Goal: Task Accomplishment & Management: Use online tool/utility

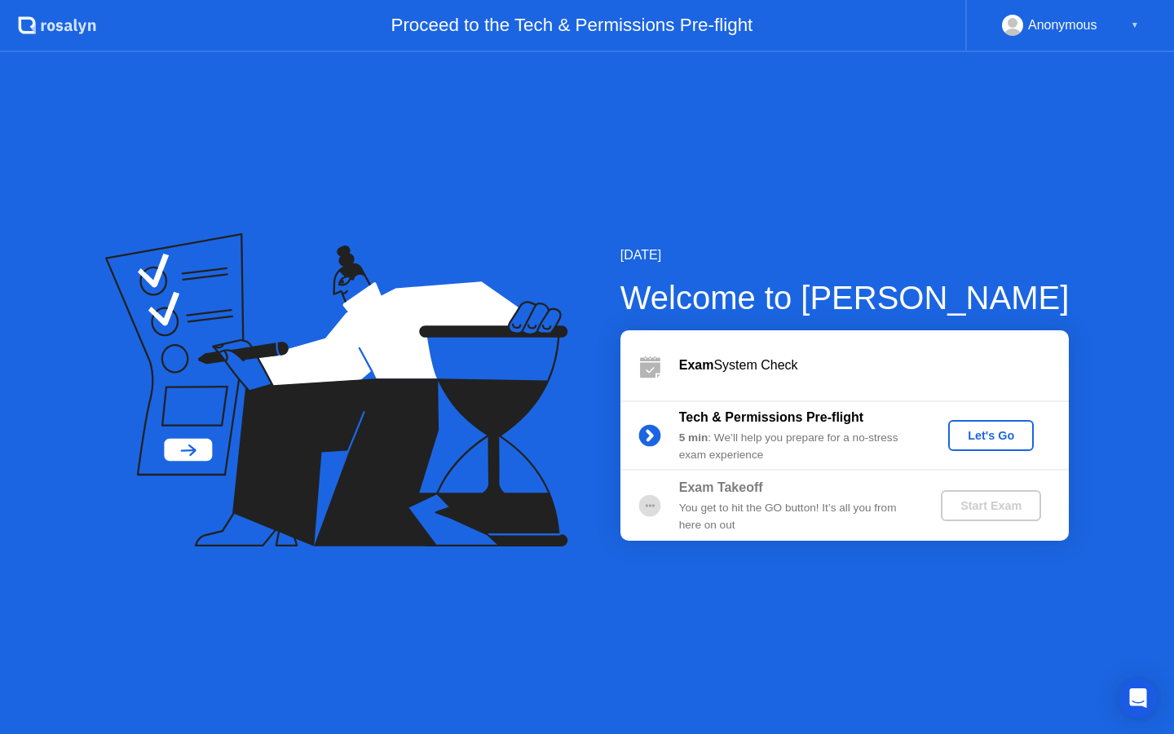
click at [976, 441] on div "Let's Go" at bounding box center [991, 435] width 73 height 13
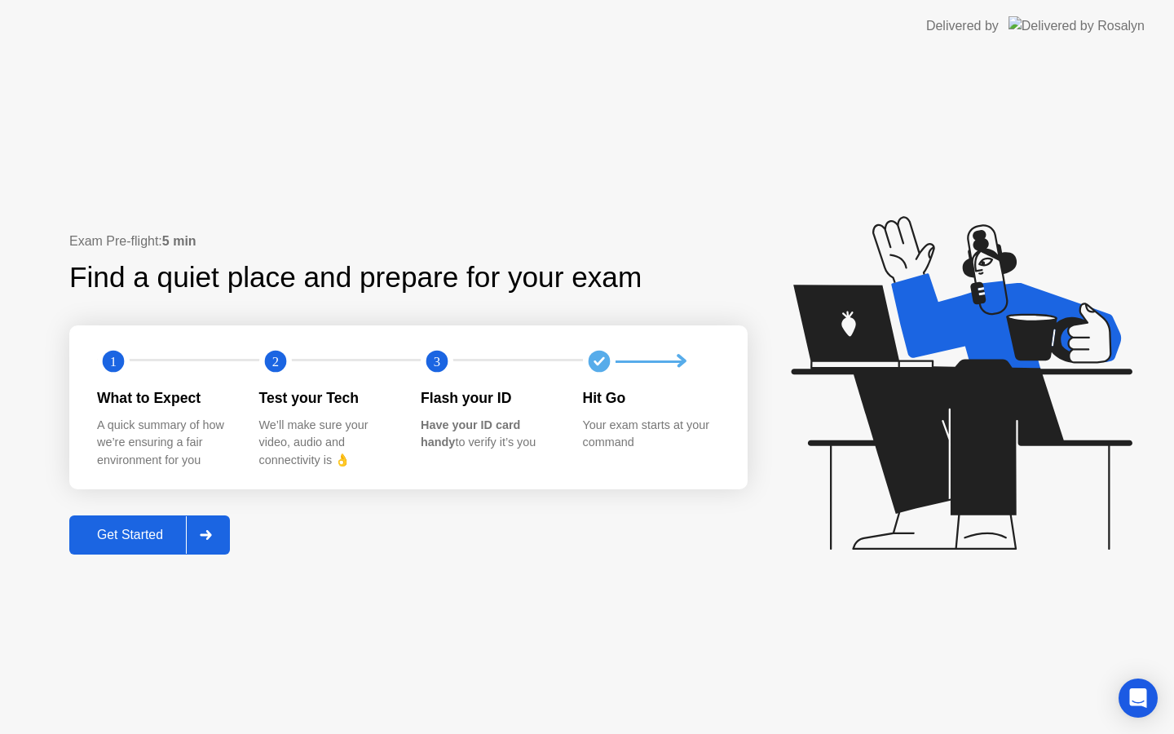
click at [146, 532] on div "Get Started" at bounding box center [130, 534] width 112 height 15
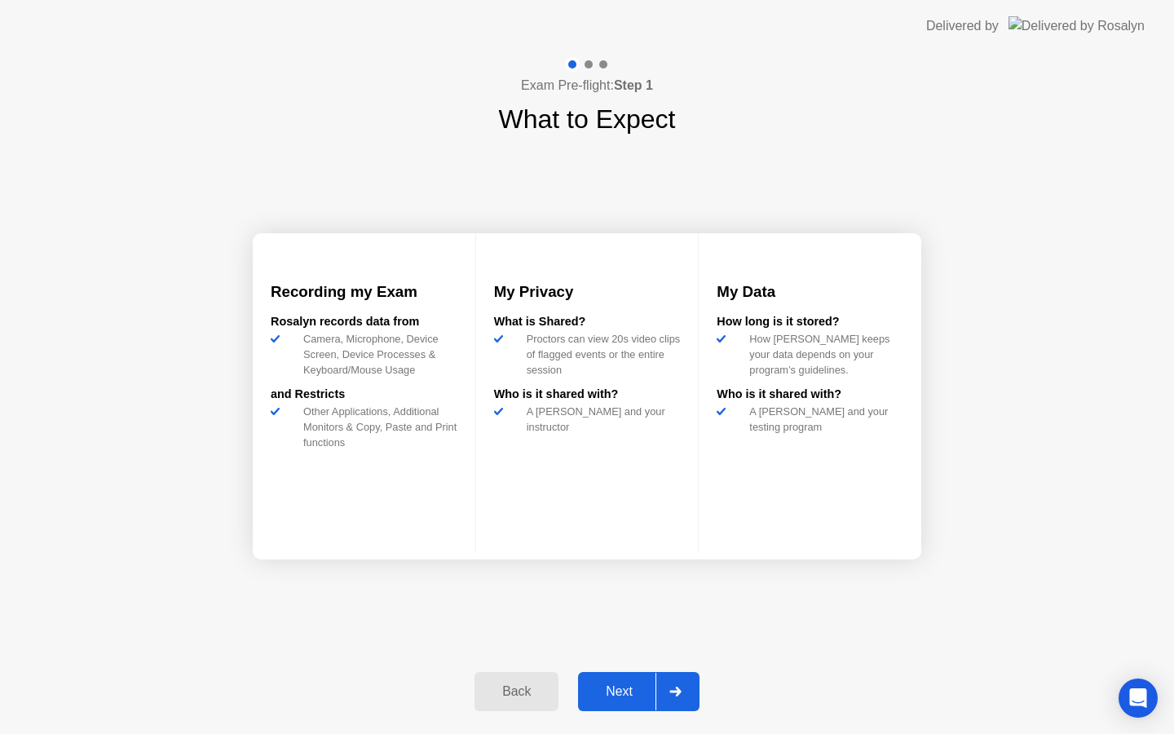
click at [648, 694] on div "Next" at bounding box center [619, 691] width 73 height 15
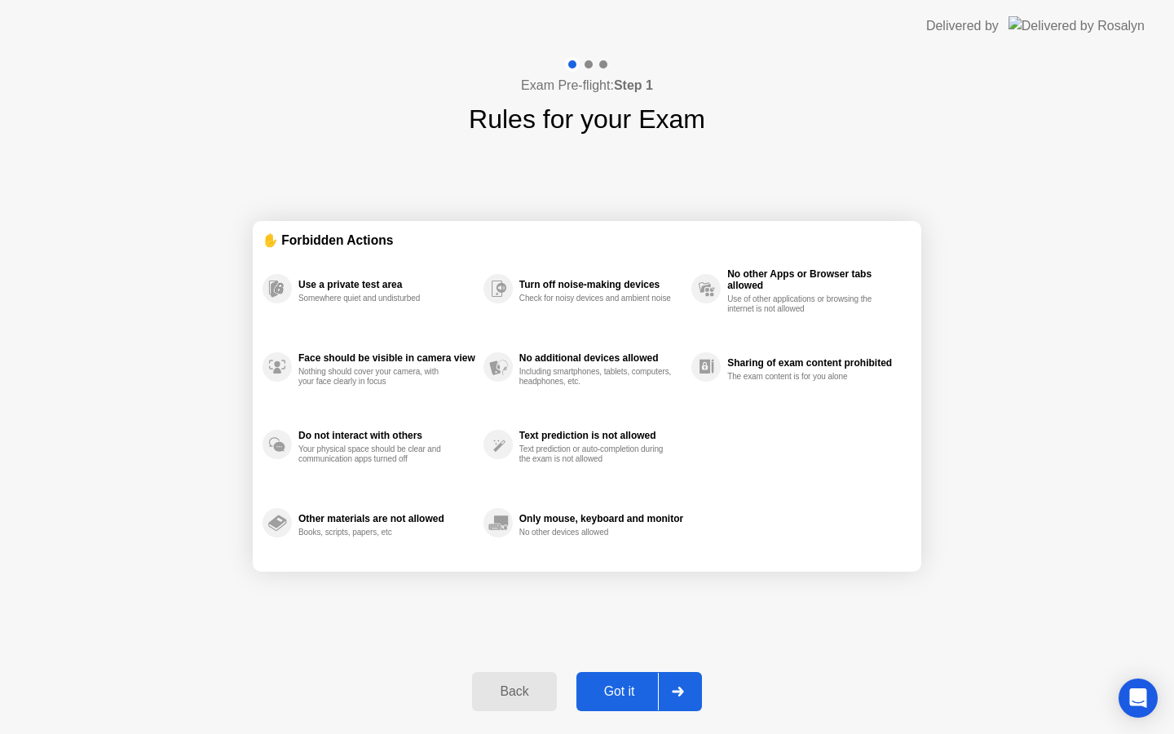
click at [646, 690] on div "Got it" at bounding box center [619, 691] width 77 height 15
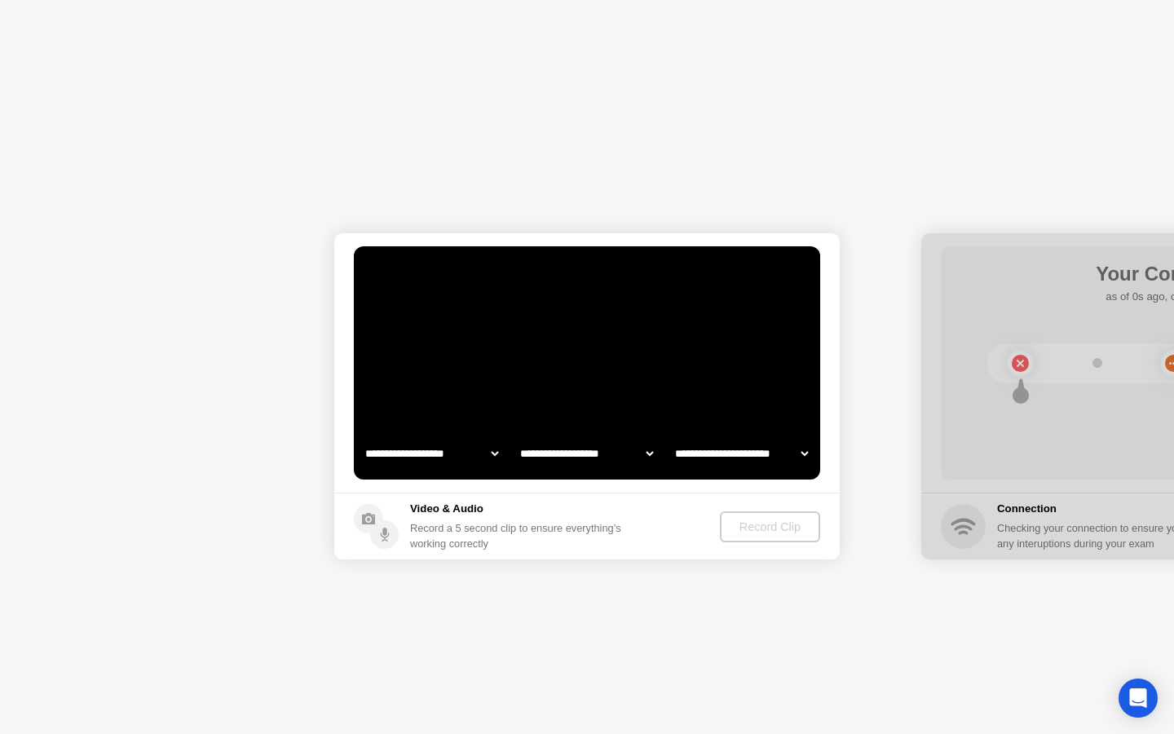
select select "**********"
select select "*******"
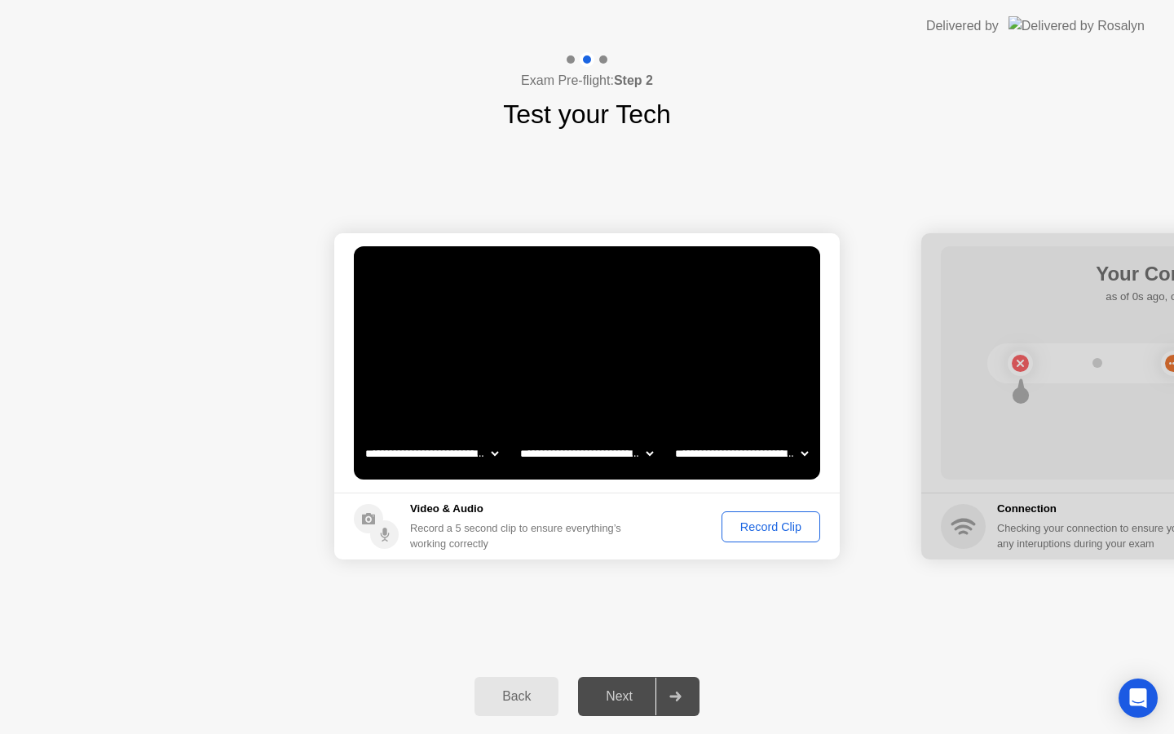
click at [739, 530] on div "Record Clip" at bounding box center [770, 526] width 87 height 13
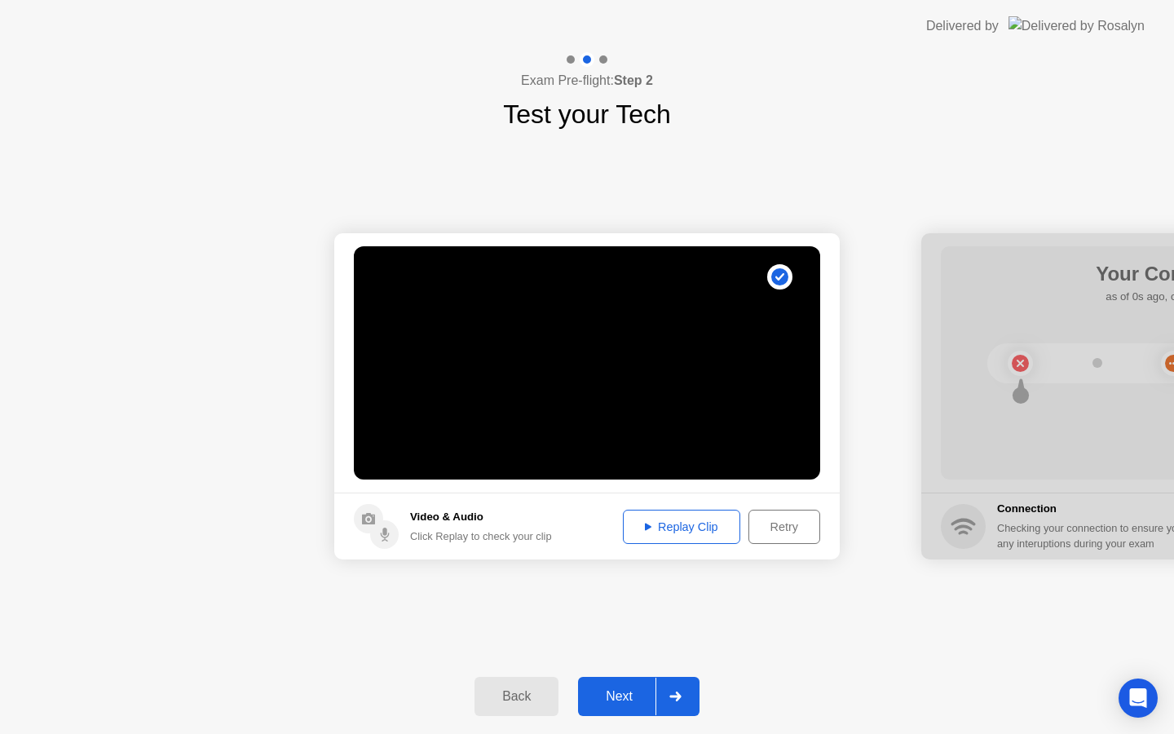
click at [737, 327] on video at bounding box center [587, 362] width 466 height 233
click at [699, 507] on footer "Video & Audio Click Replay to check your clip Replay Clip Retry" at bounding box center [586, 525] width 505 height 67
click at [699, 515] on button "Replay Clip" at bounding box center [681, 526] width 117 height 34
click at [629, 692] on div "Next" at bounding box center [619, 696] width 73 height 15
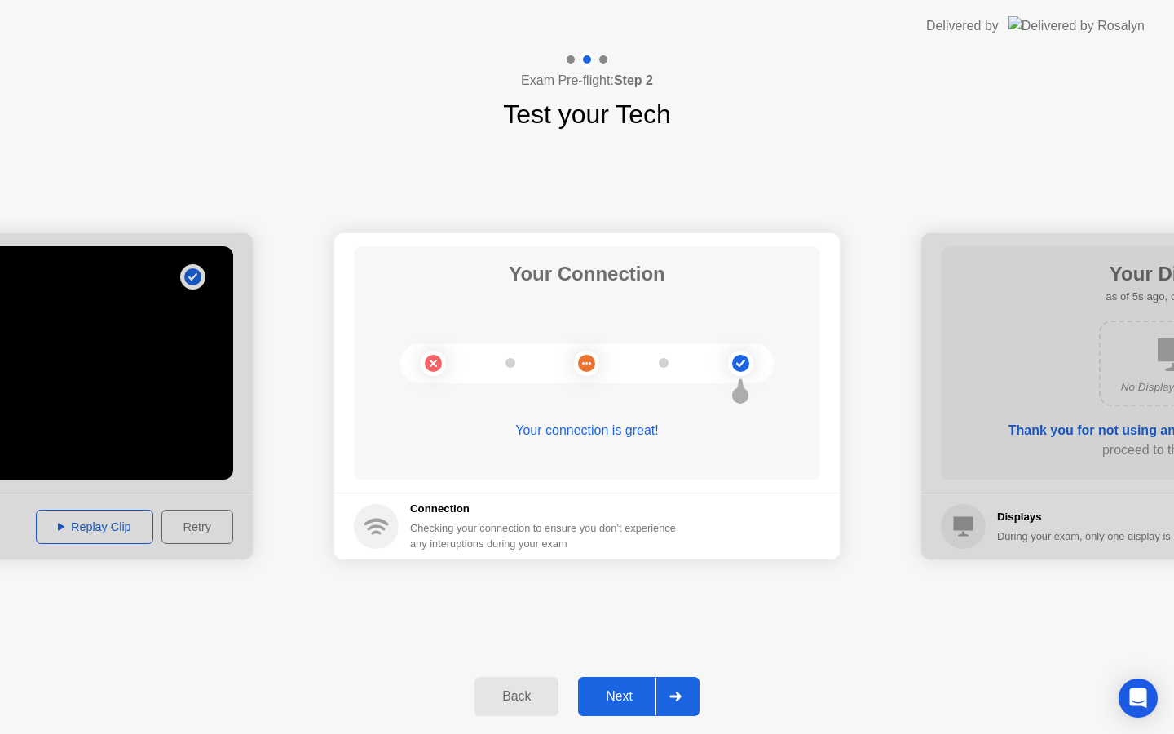
click at [617, 680] on button "Next" at bounding box center [638, 696] width 121 height 39
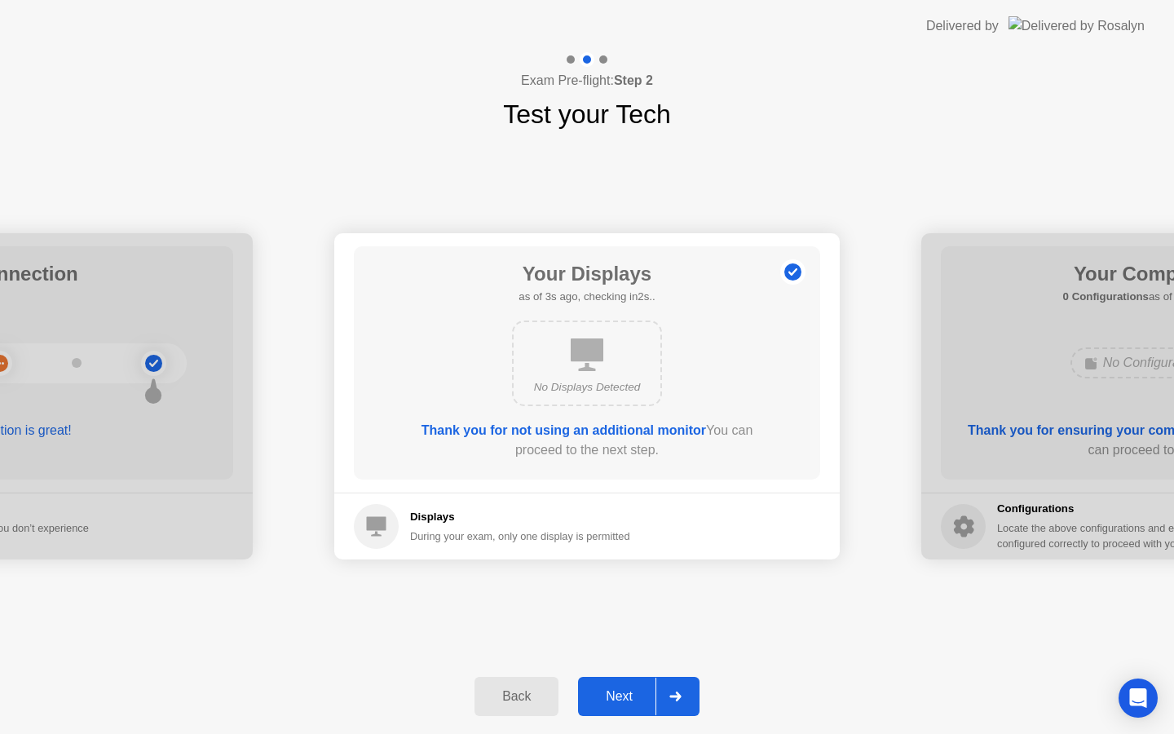
click at [654, 689] on div "Next" at bounding box center [619, 696] width 73 height 15
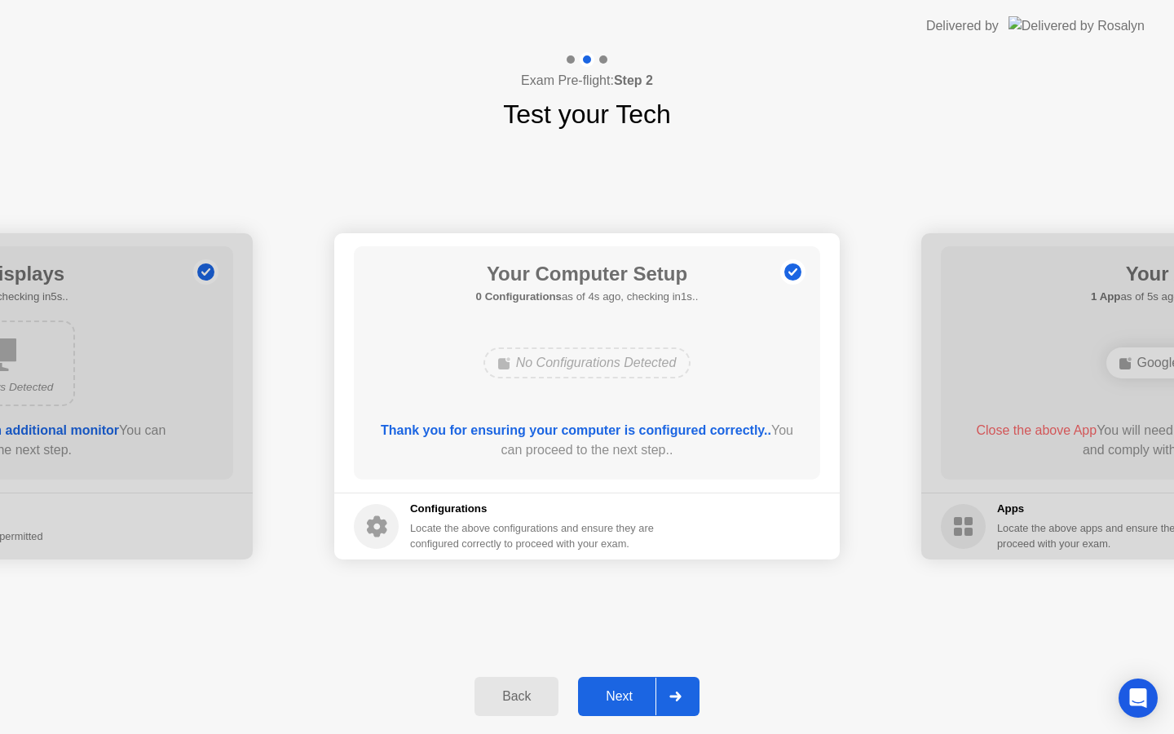
click at [649, 689] on div "Next" at bounding box center [619, 696] width 73 height 15
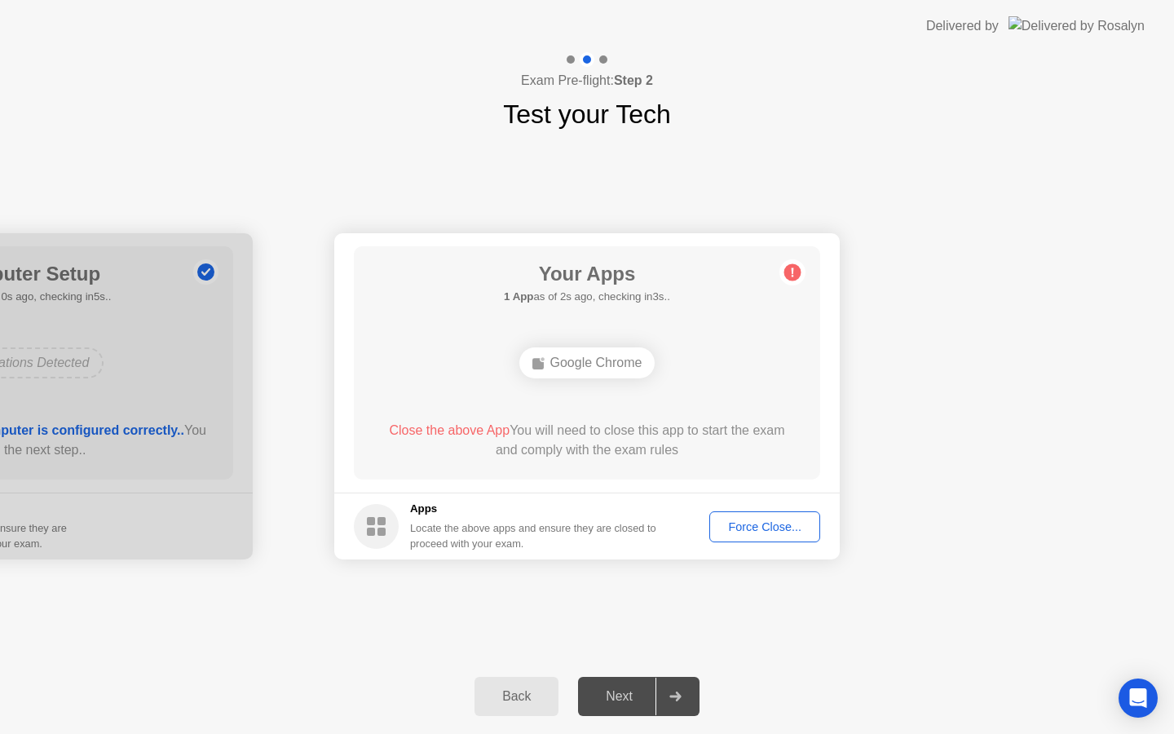
click at [735, 531] on div "Force Close..." at bounding box center [764, 526] width 99 height 13
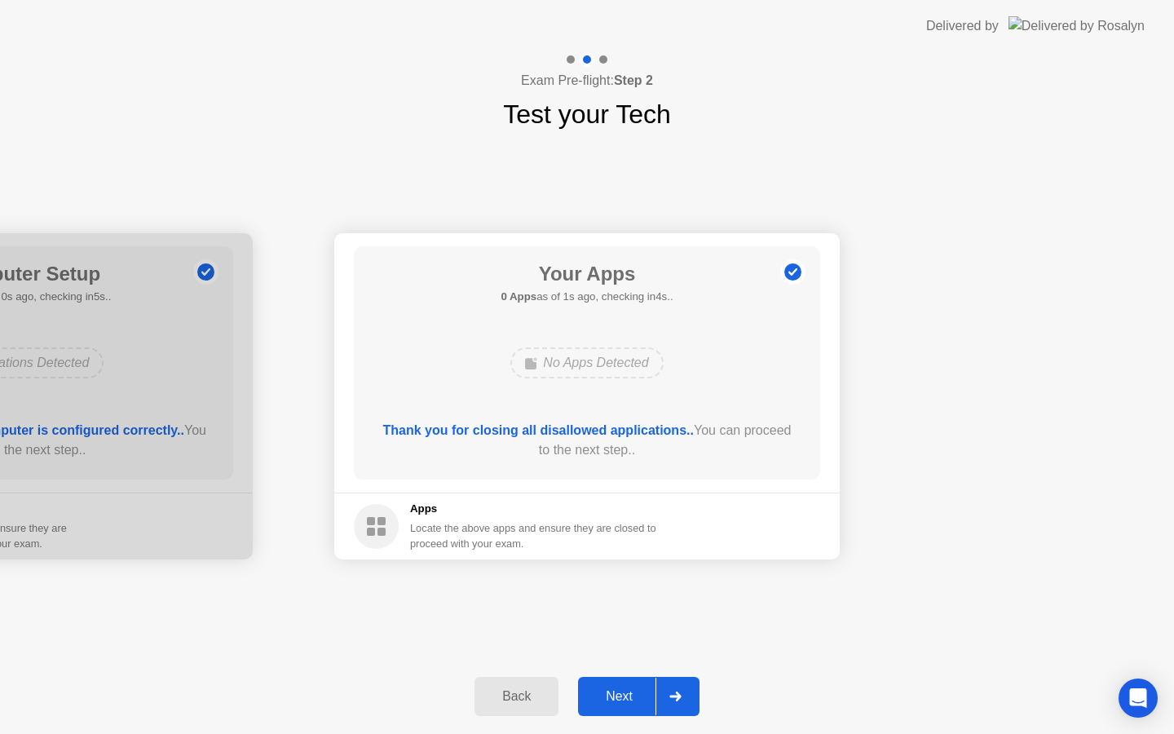
click at [660, 690] on div at bounding box center [674, 695] width 39 height 37
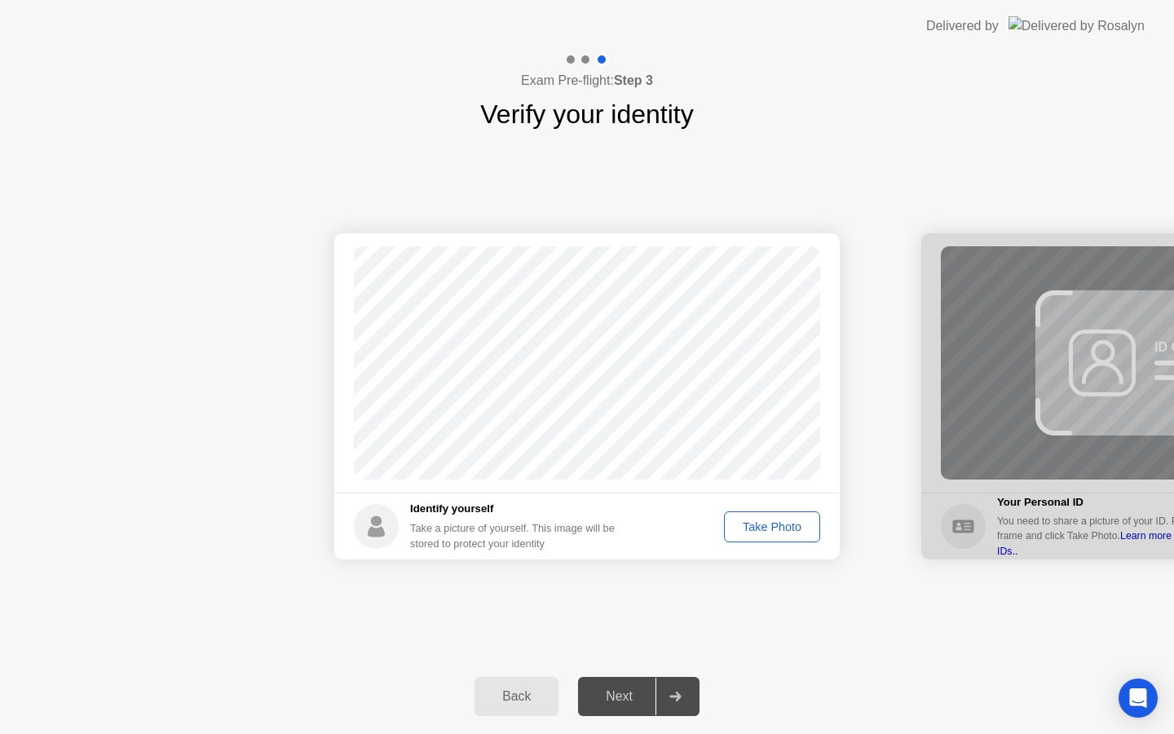
click at [758, 532] on div "Take Photo" at bounding box center [772, 526] width 85 height 13
click at [659, 712] on div at bounding box center [674, 695] width 39 height 37
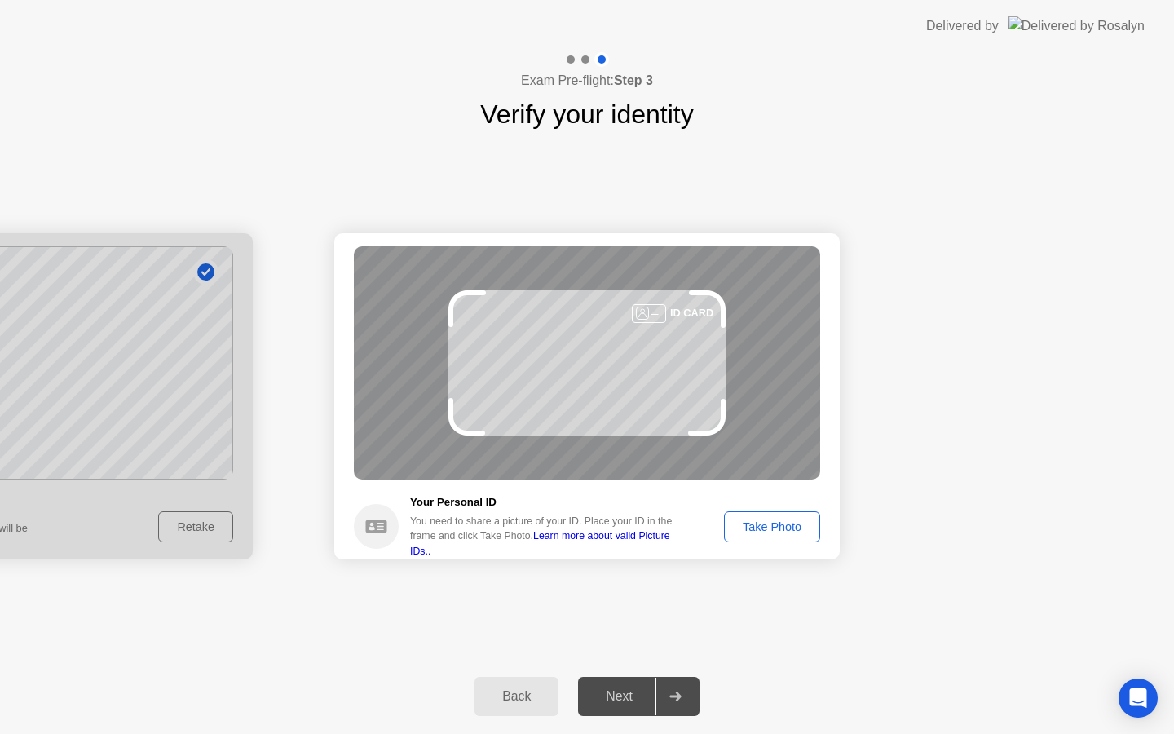
click at [782, 528] on div "Take Photo" at bounding box center [772, 526] width 85 height 13
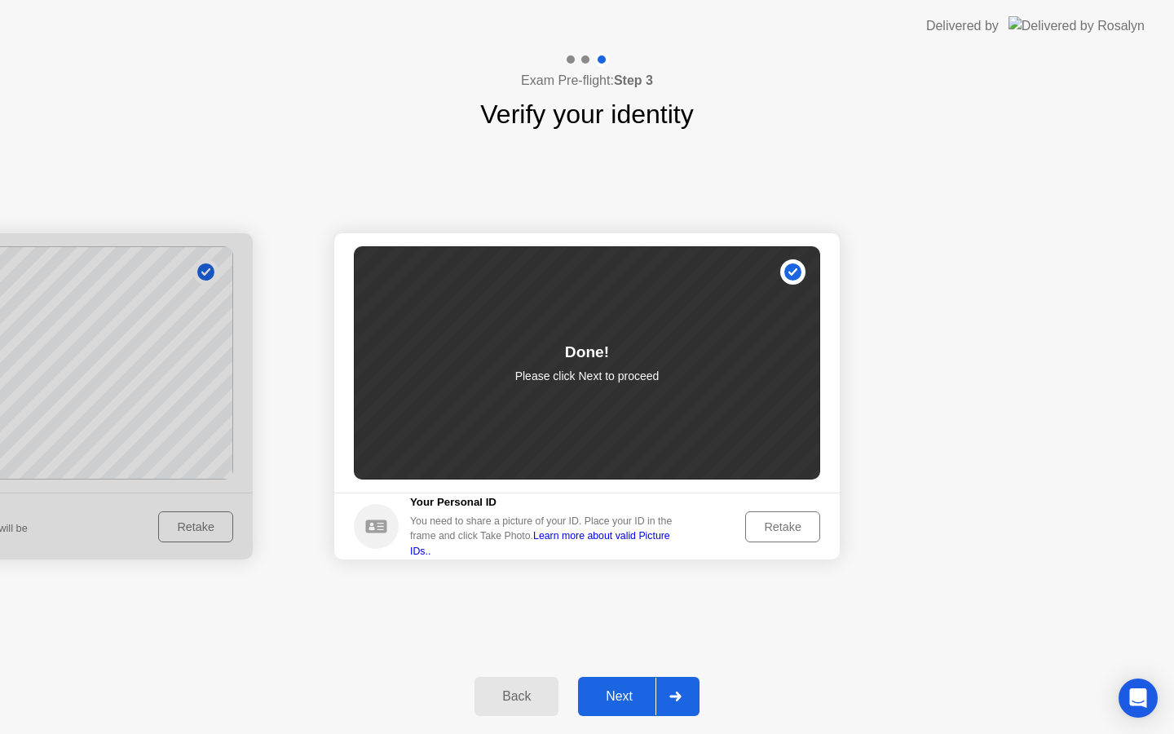
click at [677, 682] on div at bounding box center [674, 695] width 39 height 37
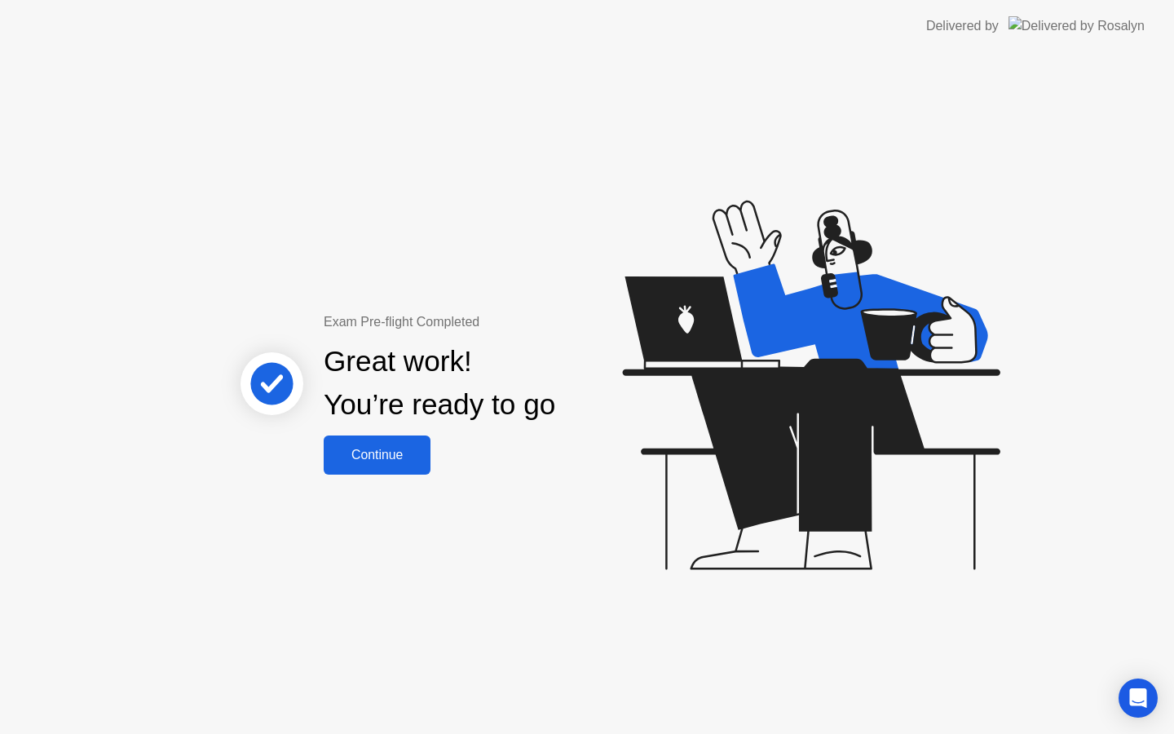
click at [369, 461] on div "Continue" at bounding box center [377, 455] width 97 height 15
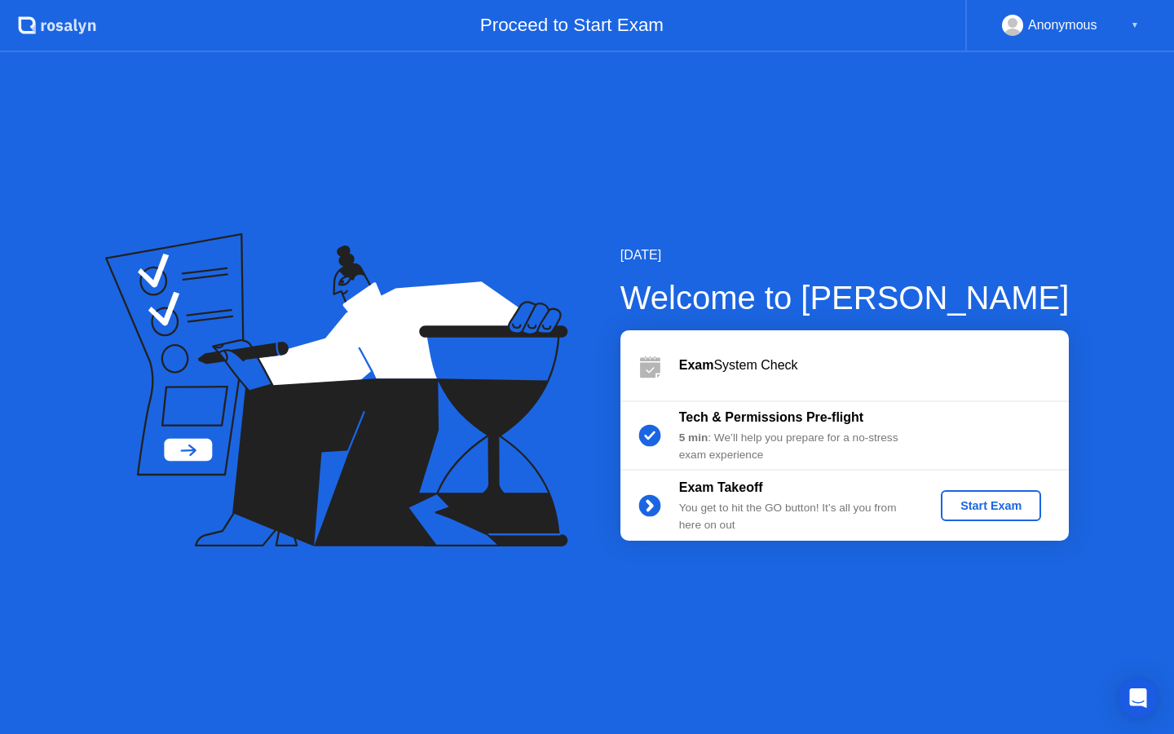
click at [978, 506] on div "Start Exam" at bounding box center [990, 505] width 87 height 13
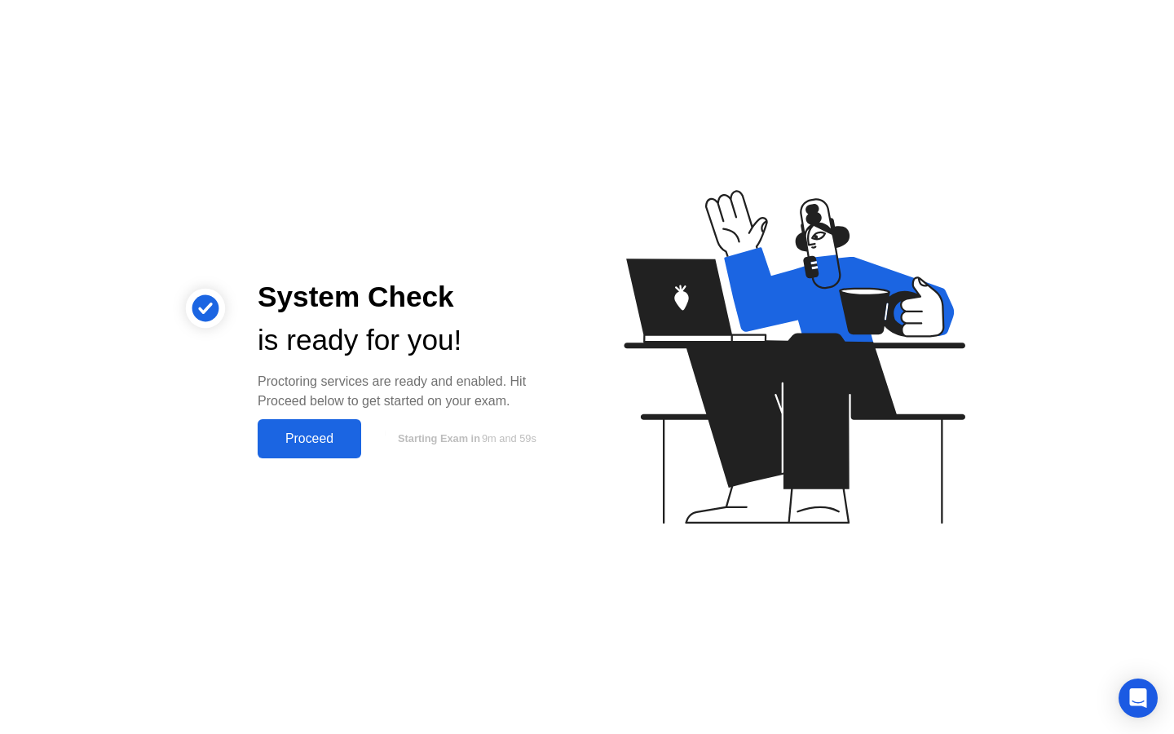
click at [266, 448] on button "Proceed" at bounding box center [310, 438] width 104 height 39
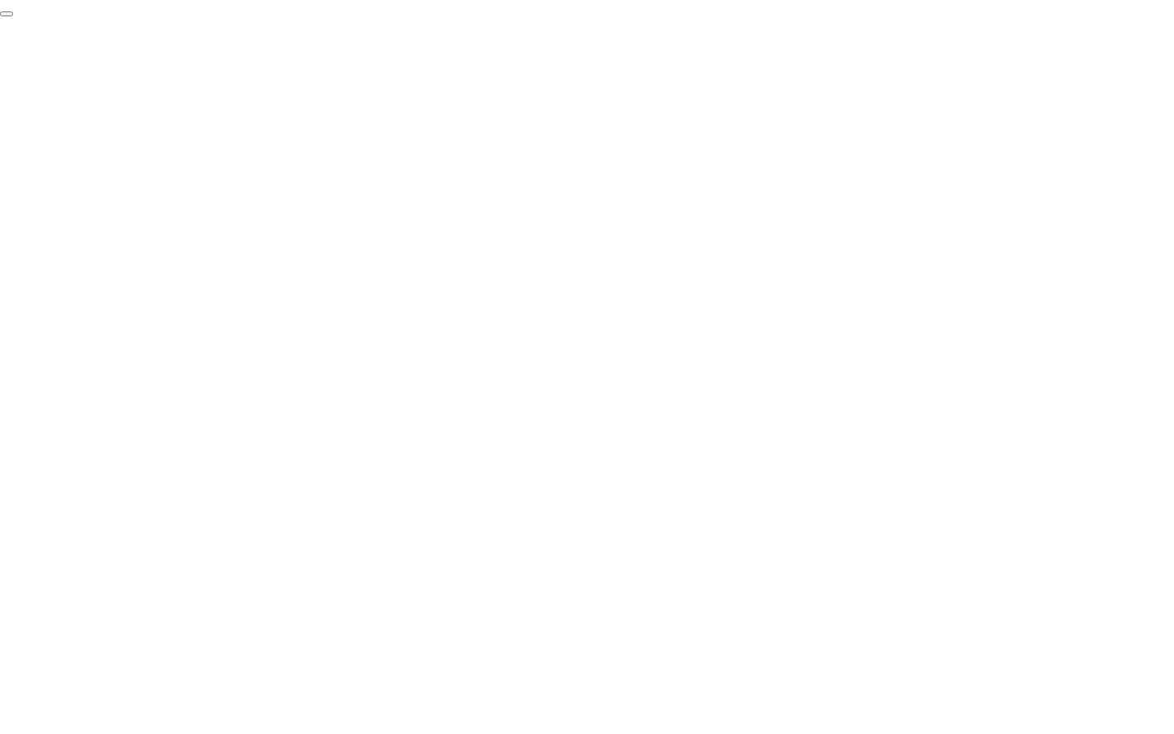
click div "End Proctoring Session"
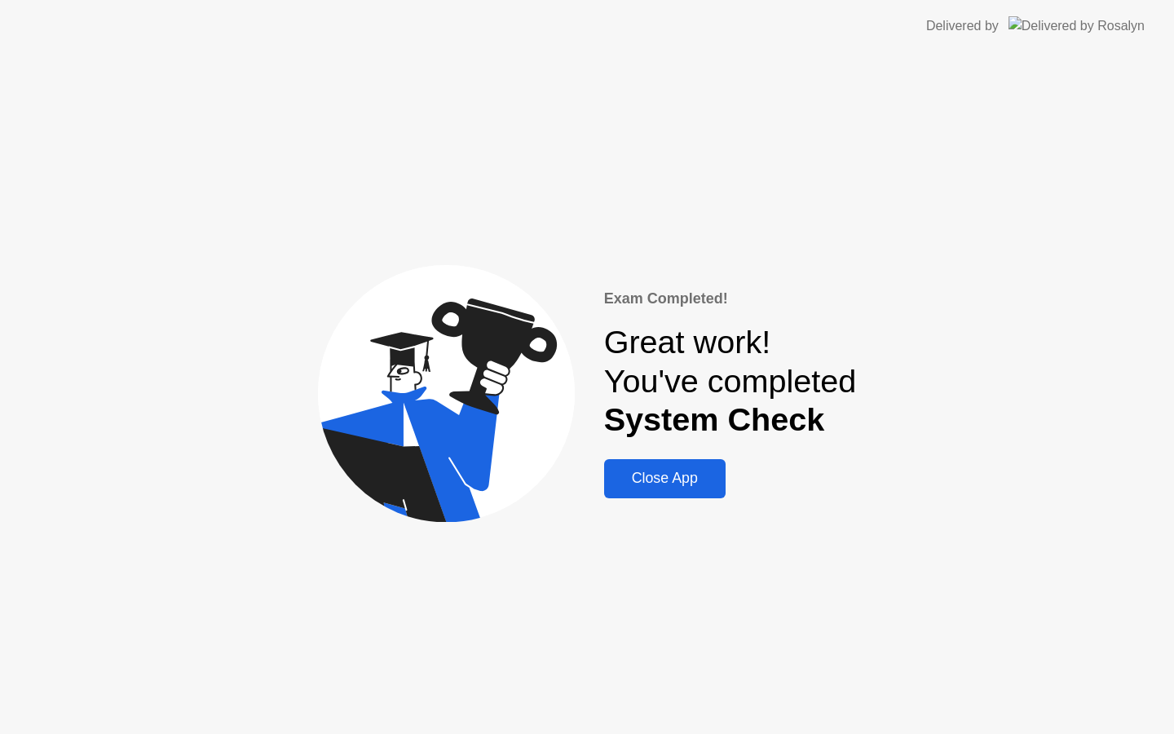
click at [678, 487] on div "Close App" at bounding box center [665, 478] width 112 height 17
